Goal: Transaction & Acquisition: Purchase product/service

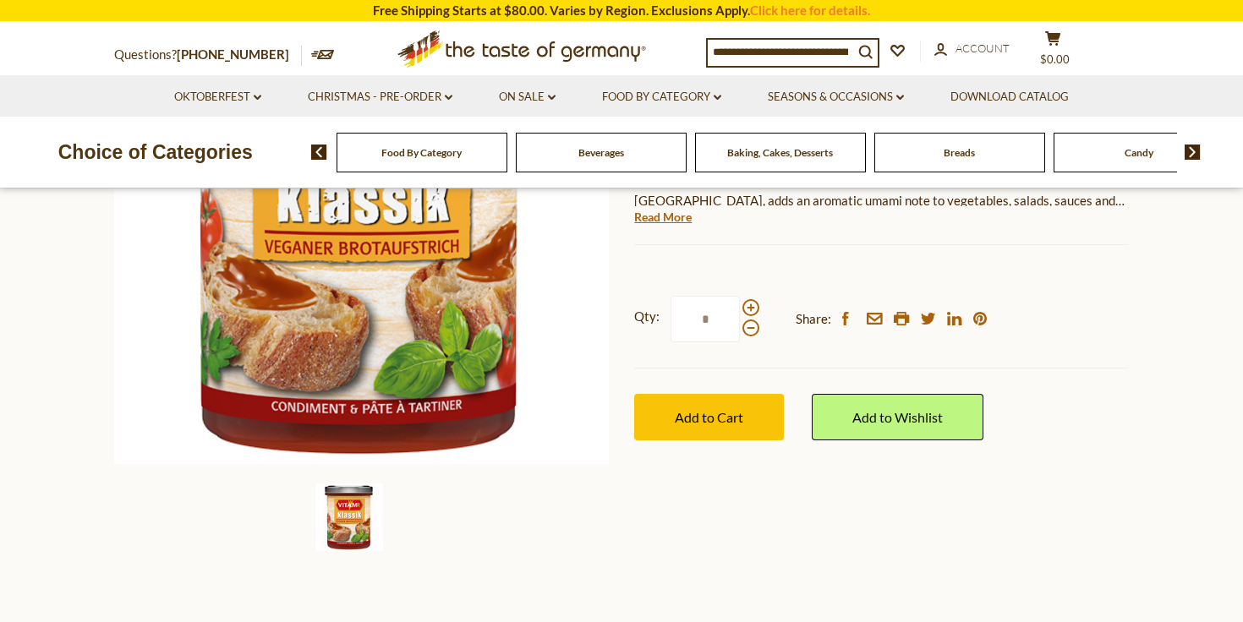
scroll to position [320, 0]
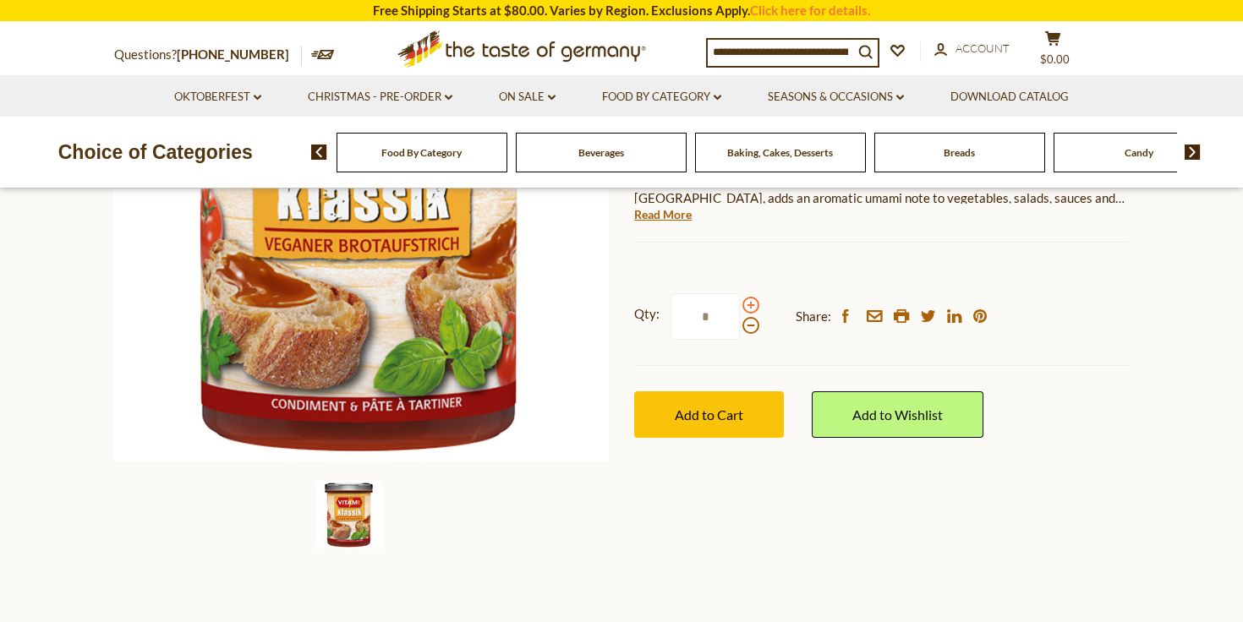
click at [749, 304] on span at bounding box center [751, 305] width 17 height 17
click at [740, 304] on input "*" at bounding box center [705, 316] width 69 height 47
click at [749, 304] on span at bounding box center [751, 305] width 17 height 17
click at [740, 304] on input "*" at bounding box center [705, 316] width 69 height 47
click at [749, 304] on span at bounding box center [751, 305] width 17 height 17
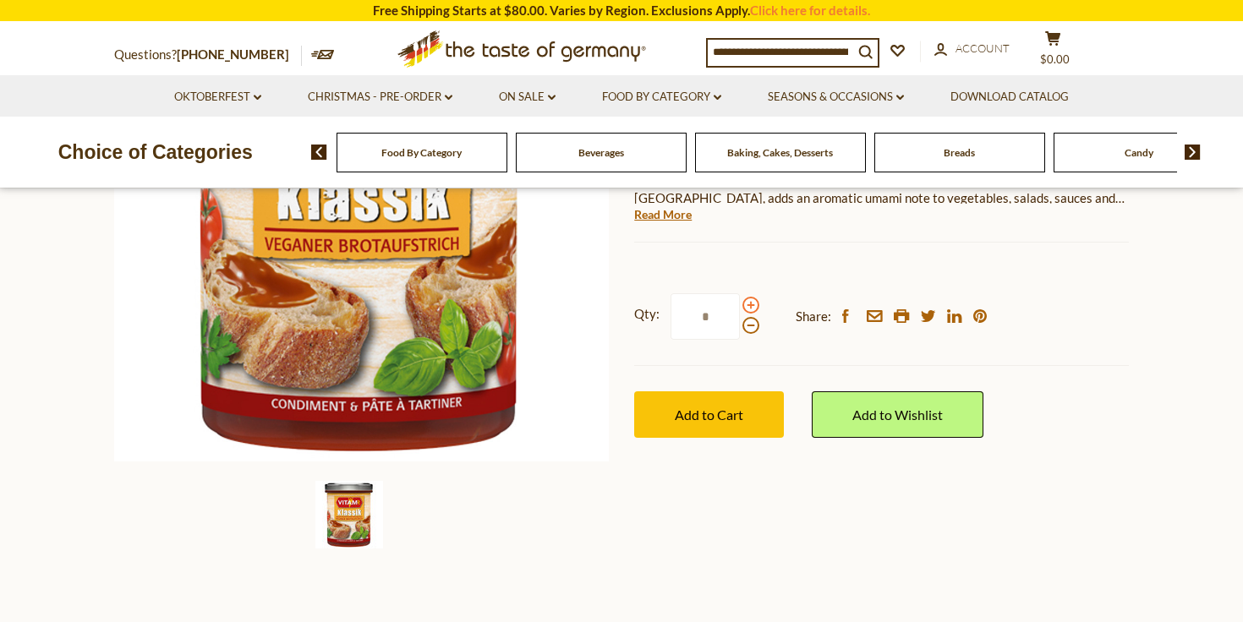
click at [740, 304] on input "*" at bounding box center [705, 316] width 69 height 47
click at [749, 304] on span at bounding box center [751, 305] width 17 height 17
click at [740, 304] on input "*" at bounding box center [705, 316] width 69 height 47
click at [748, 326] on span at bounding box center [751, 325] width 17 height 17
click at [740, 326] on input "*" at bounding box center [705, 316] width 69 height 47
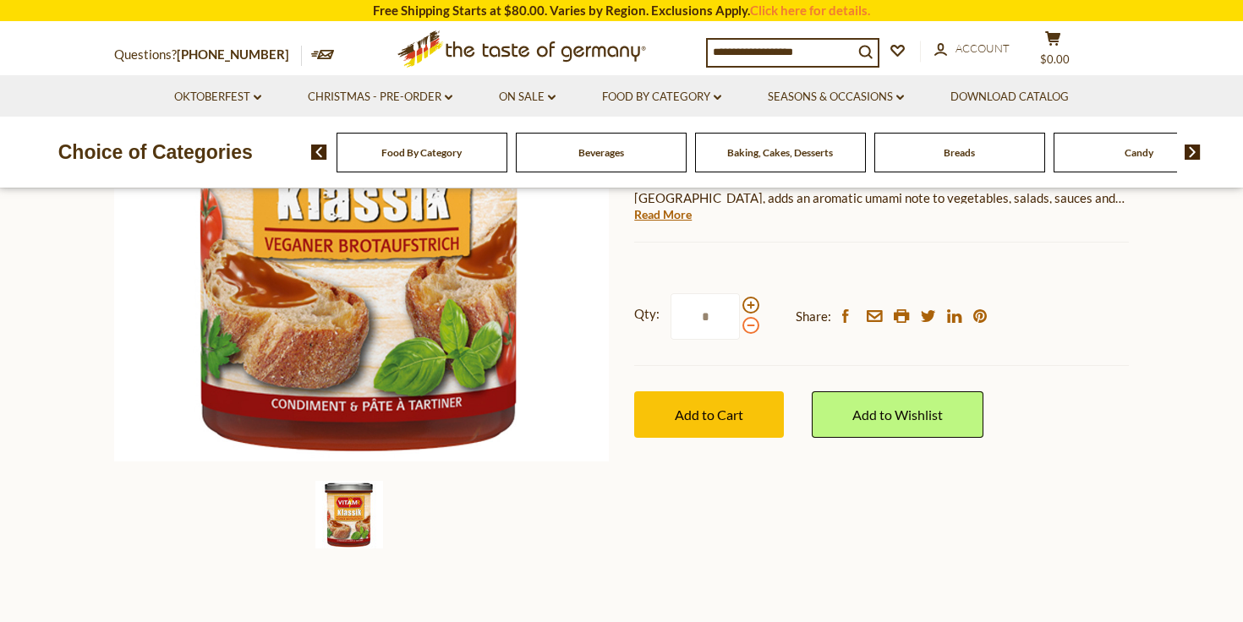
click at [748, 326] on span at bounding box center [751, 325] width 17 height 17
click at [740, 326] on input "*" at bounding box center [705, 316] width 69 height 47
click at [748, 326] on span at bounding box center [751, 325] width 17 height 17
click at [740, 326] on input "*" at bounding box center [705, 316] width 69 height 47
click at [748, 303] on span at bounding box center [751, 305] width 17 height 17
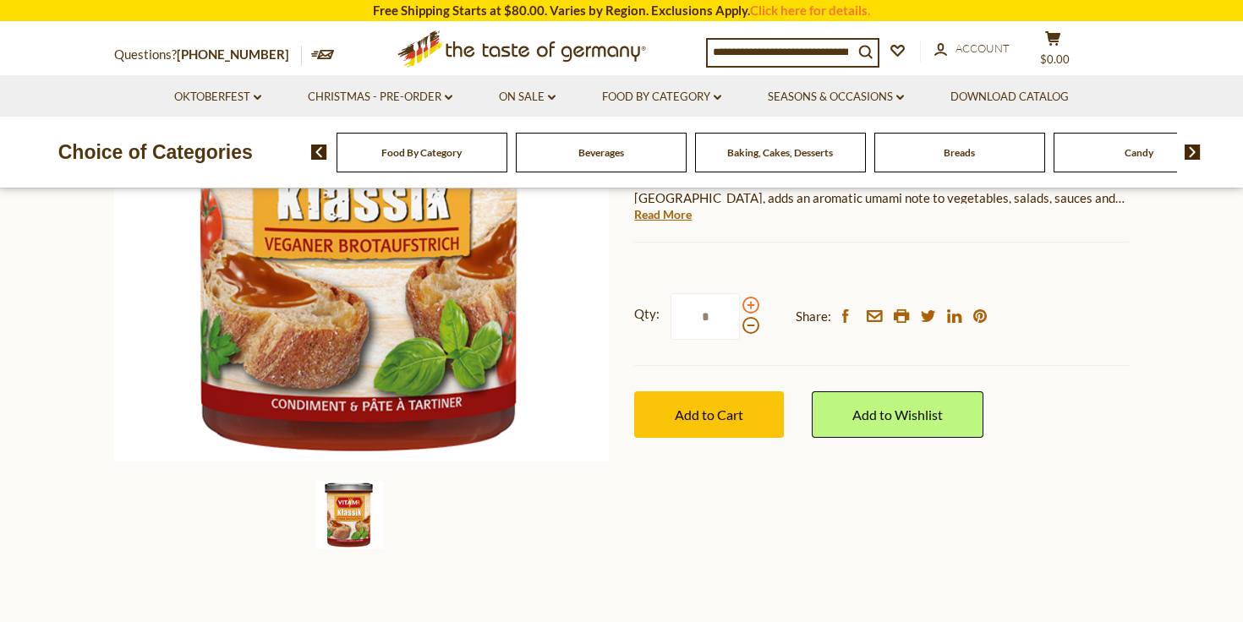
click at [740, 303] on input "*" at bounding box center [705, 316] width 69 height 47
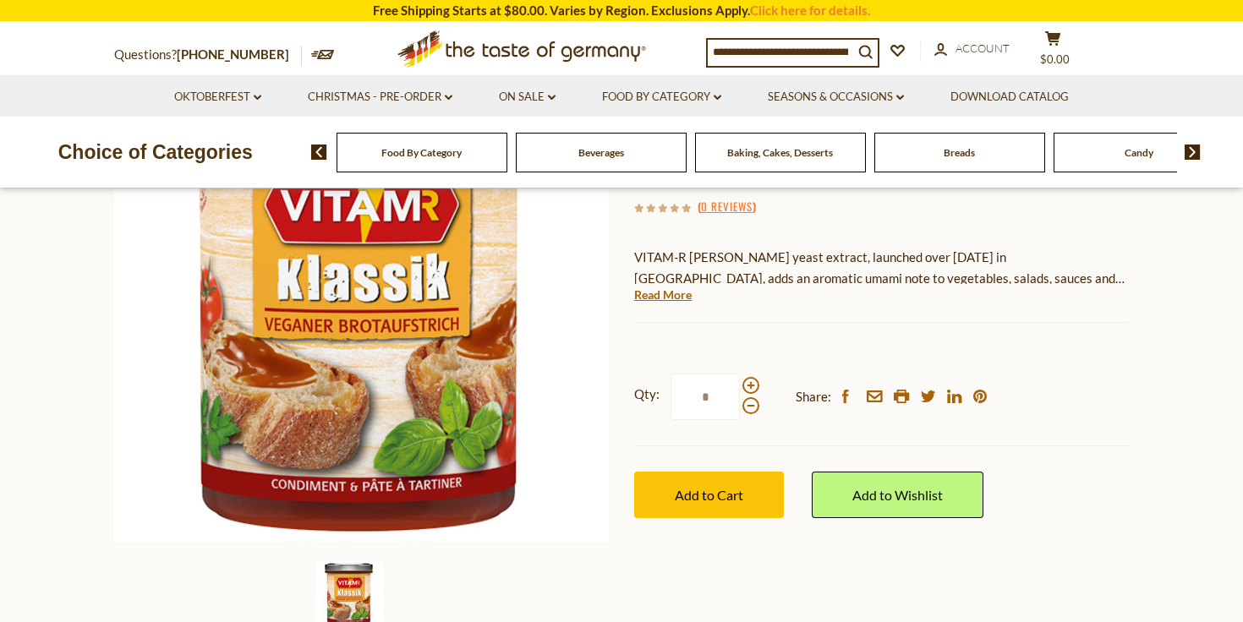
scroll to position [243, 0]
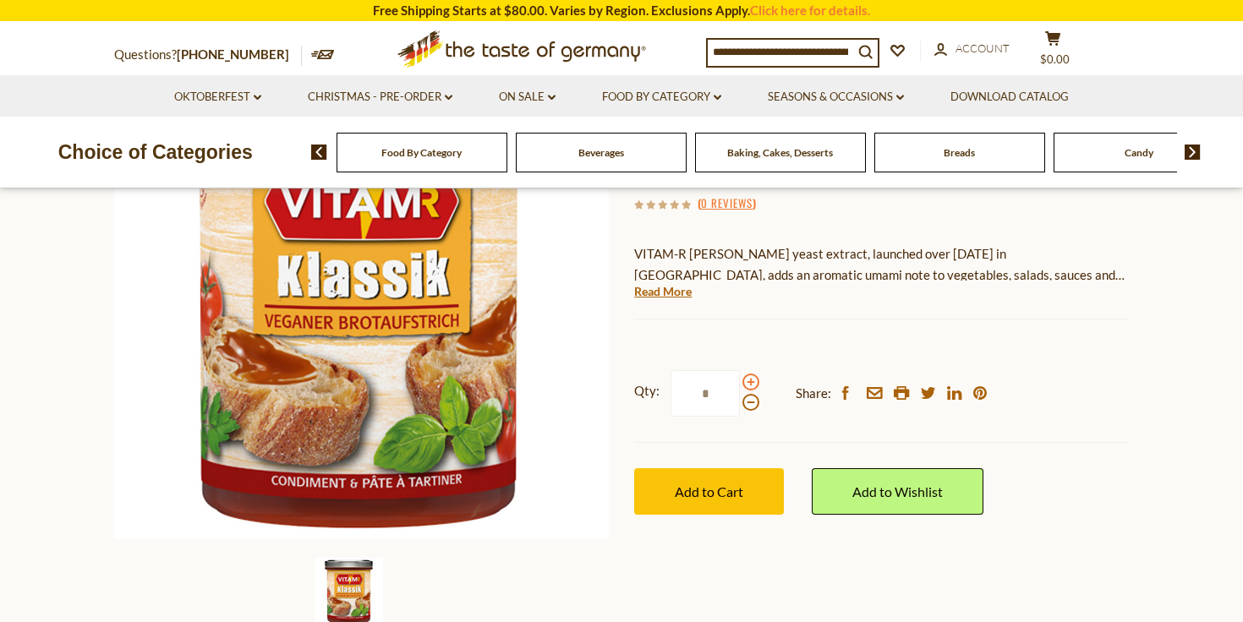
click at [748, 382] on span at bounding box center [751, 382] width 17 height 17
click at [740, 382] on input "*" at bounding box center [705, 393] width 69 height 47
click at [752, 405] on span at bounding box center [751, 402] width 17 height 17
click at [740, 405] on input "*" at bounding box center [705, 393] width 69 height 47
type input "*"
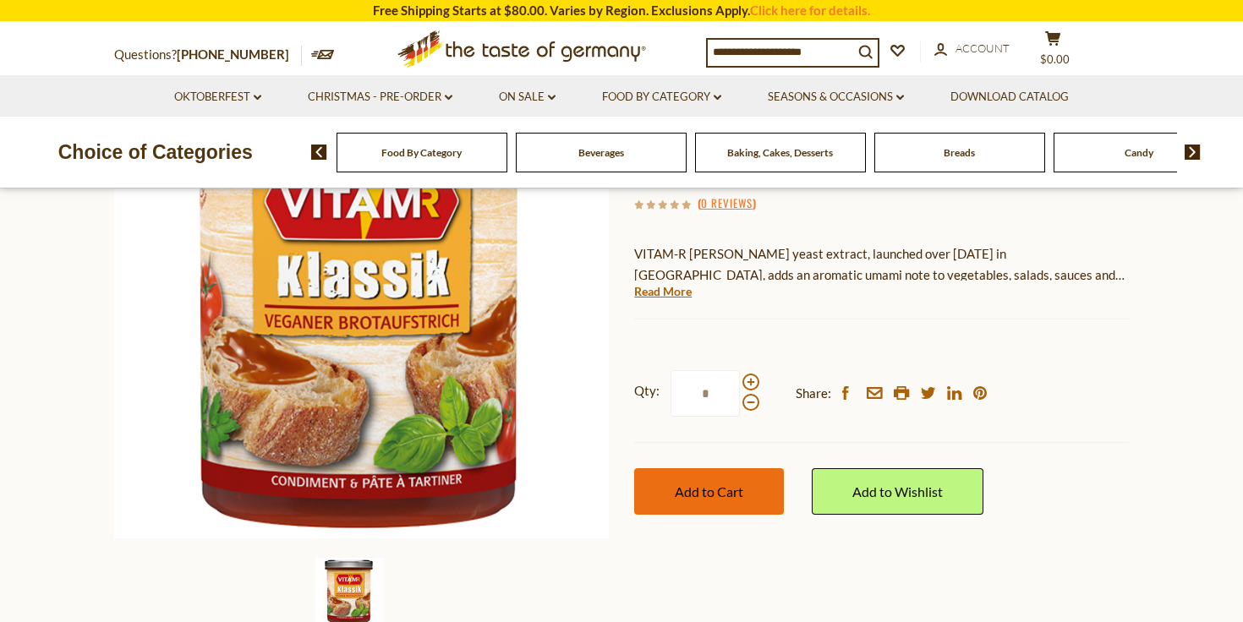
click at [735, 494] on span "Add to Cart" at bounding box center [709, 492] width 69 height 16
click at [1060, 41] on icon at bounding box center [1052, 38] width 15 height 14
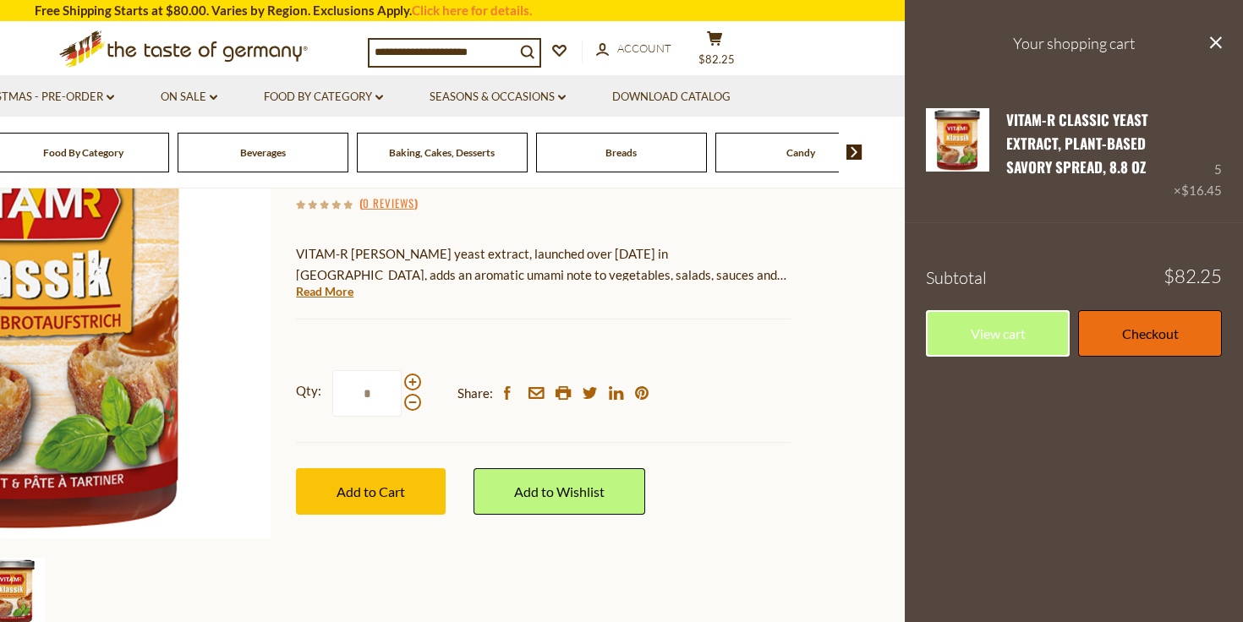
click at [1147, 337] on link "Checkout" at bounding box center [1150, 333] width 144 height 47
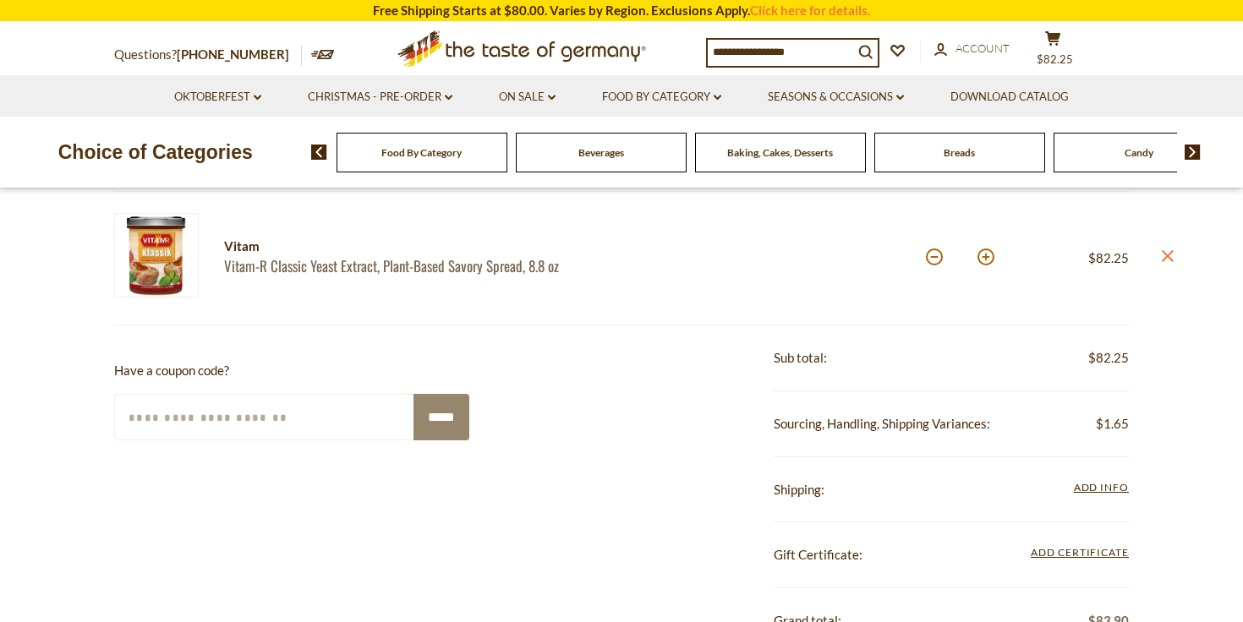
scroll to position [222, 0]
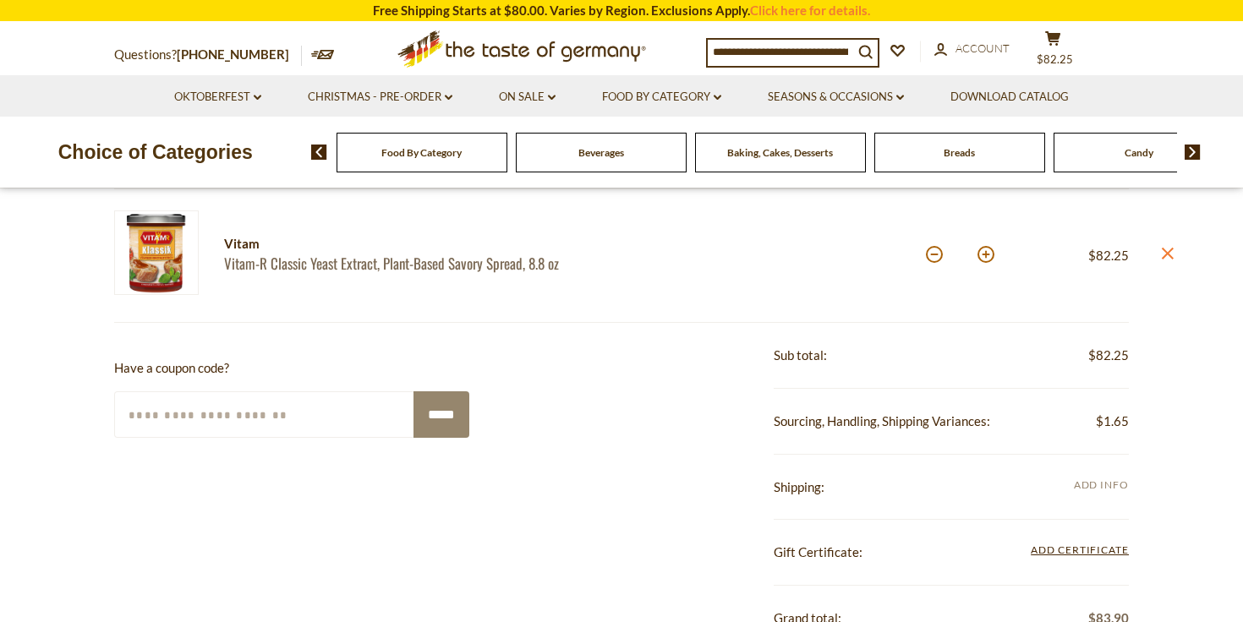
click at [1116, 482] on span "Add Info" at bounding box center [1101, 485] width 55 height 13
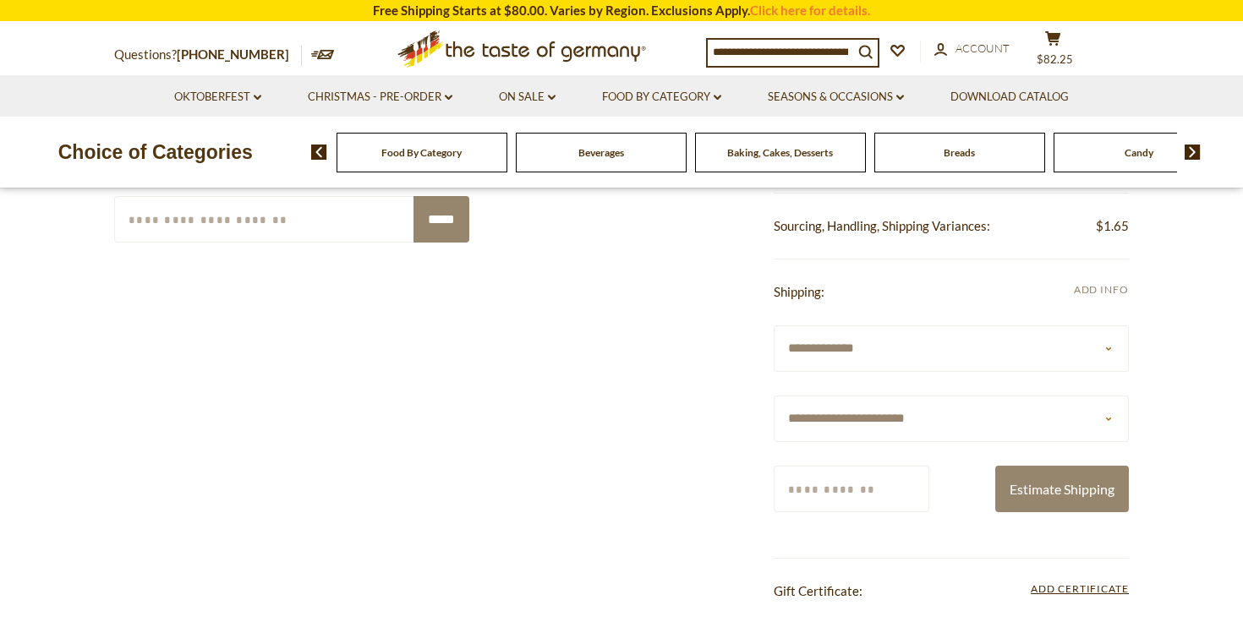
scroll to position [423, 0]
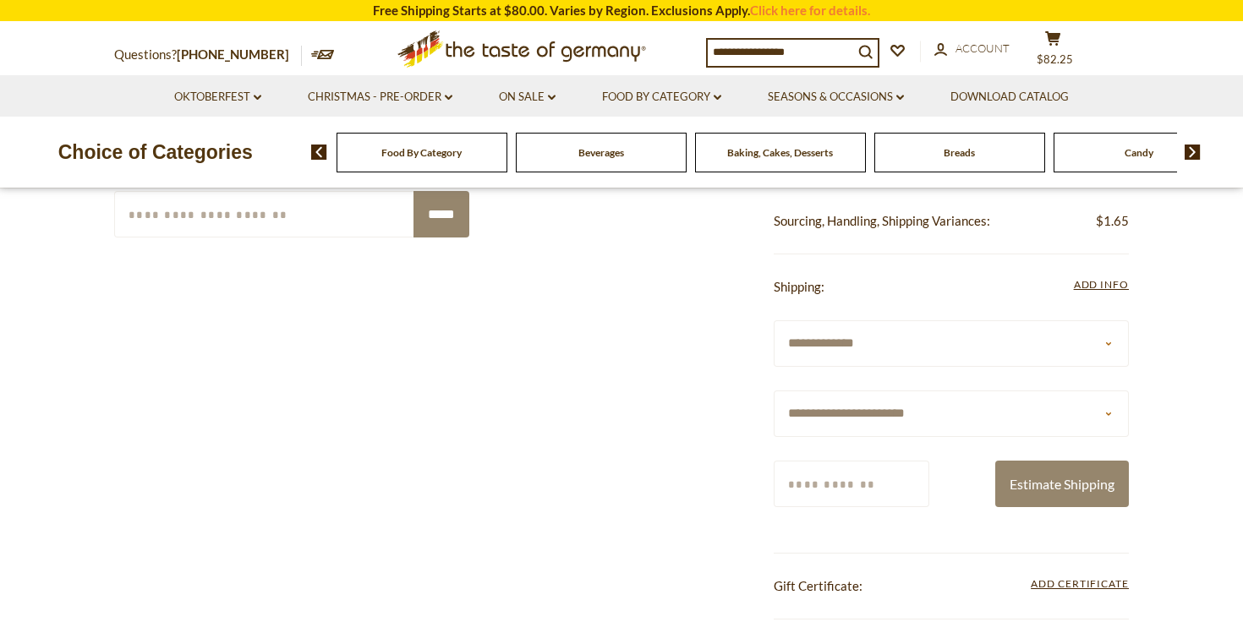
click at [1109, 413] on select "**********" at bounding box center [951, 414] width 355 height 47
select select "**"
click at [857, 489] on input "Zip/Postcode" at bounding box center [852, 484] width 156 height 47
type input "*****"
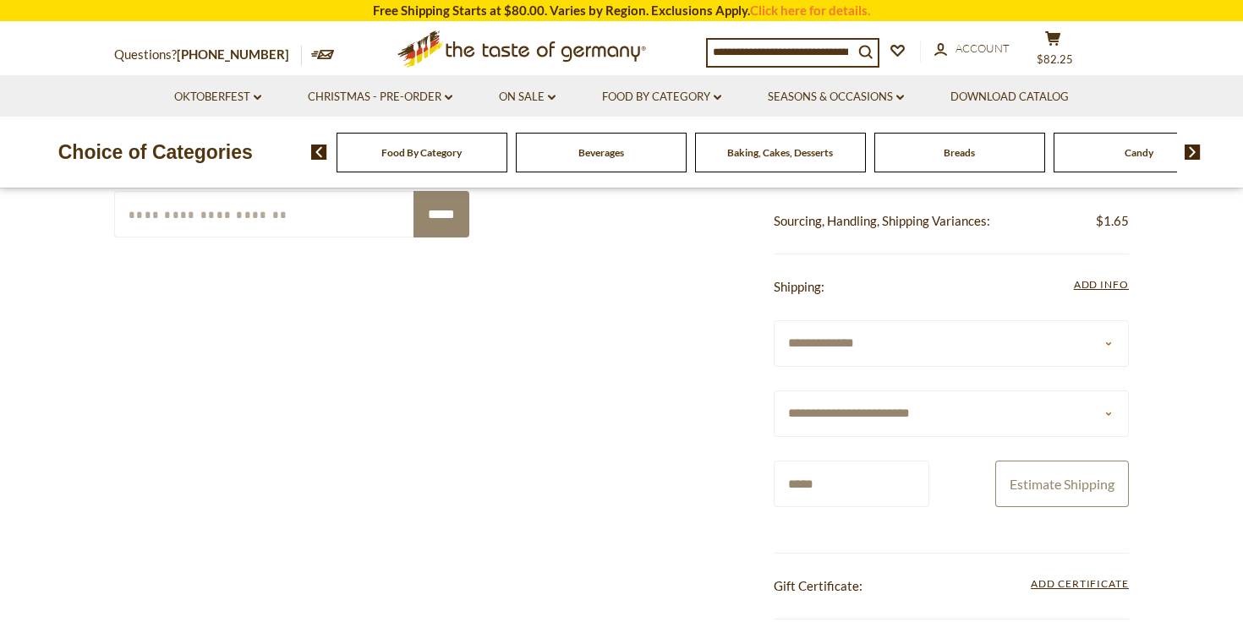
click at [1062, 486] on button "Estimate Shipping" at bounding box center [1062, 484] width 134 height 47
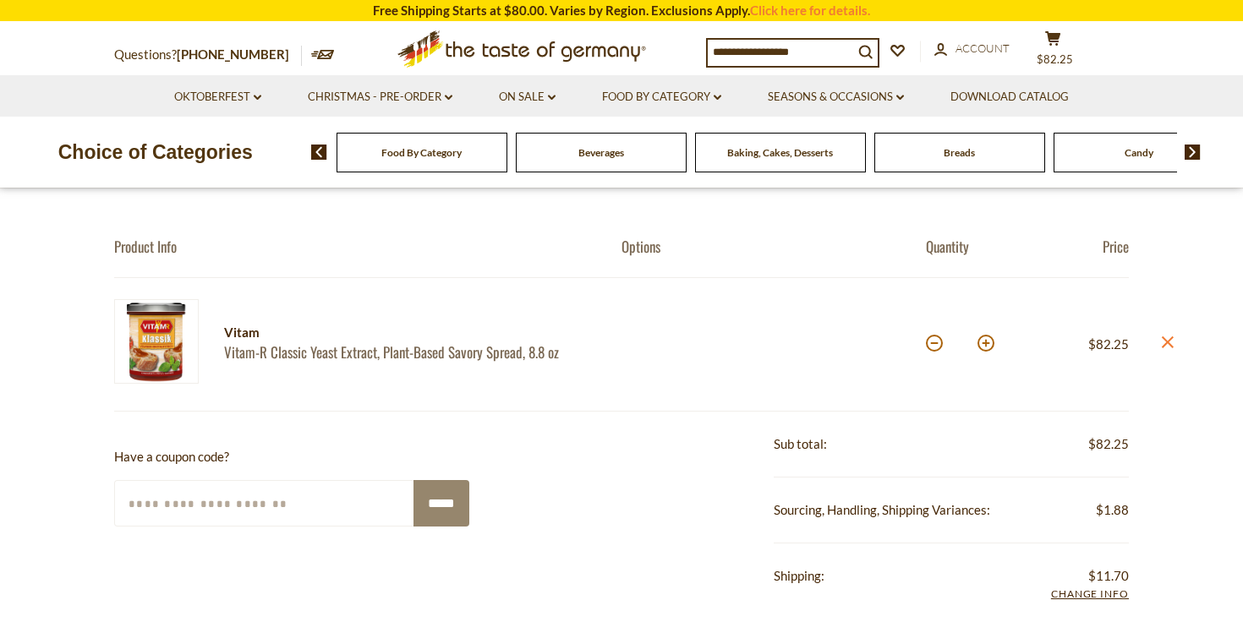
scroll to position [36, 0]
